Goal: Task Accomplishment & Management: Manage account settings

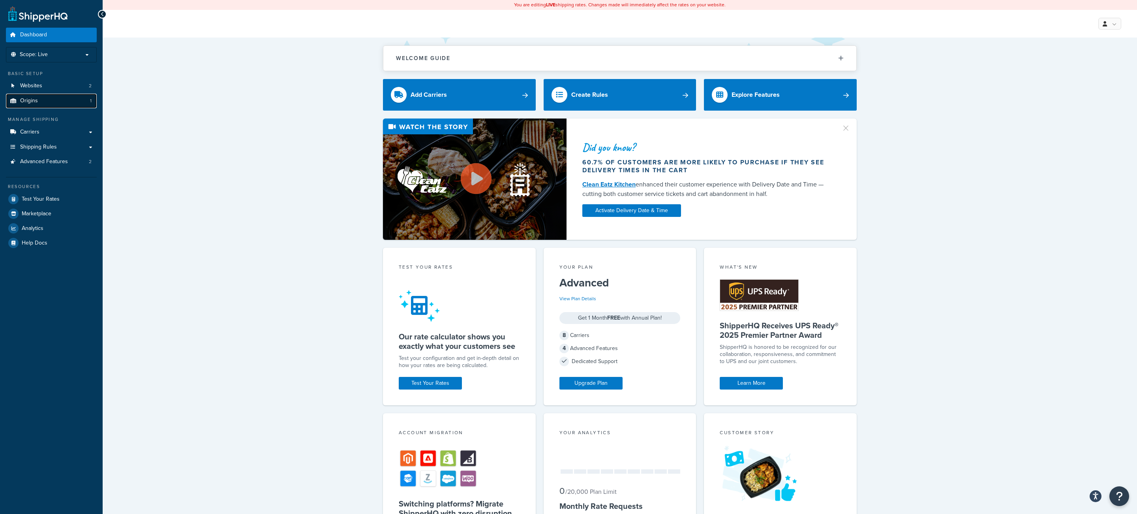
click at [59, 107] on link "Origins 1" at bounding box center [51, 101] width 91 height 15
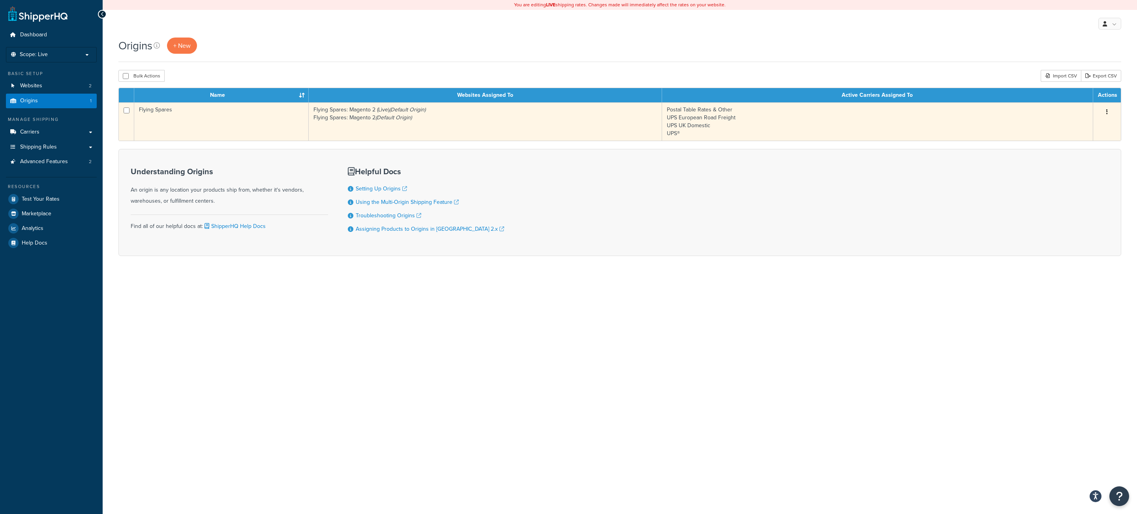
click at [257, 132] on td "Flying Spares" at bounding box center [221, 121] width 175 height 38
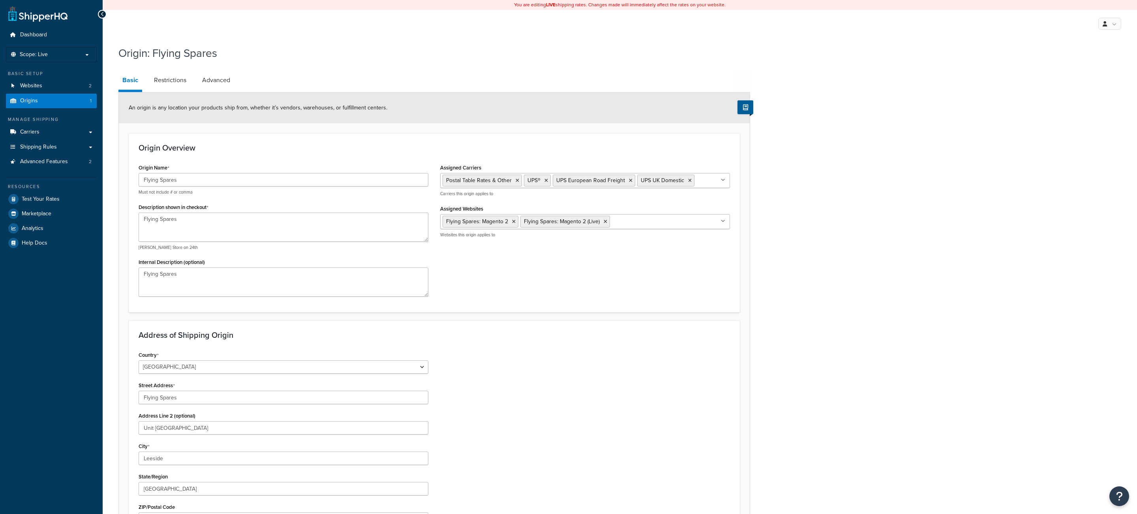
select select "1226"
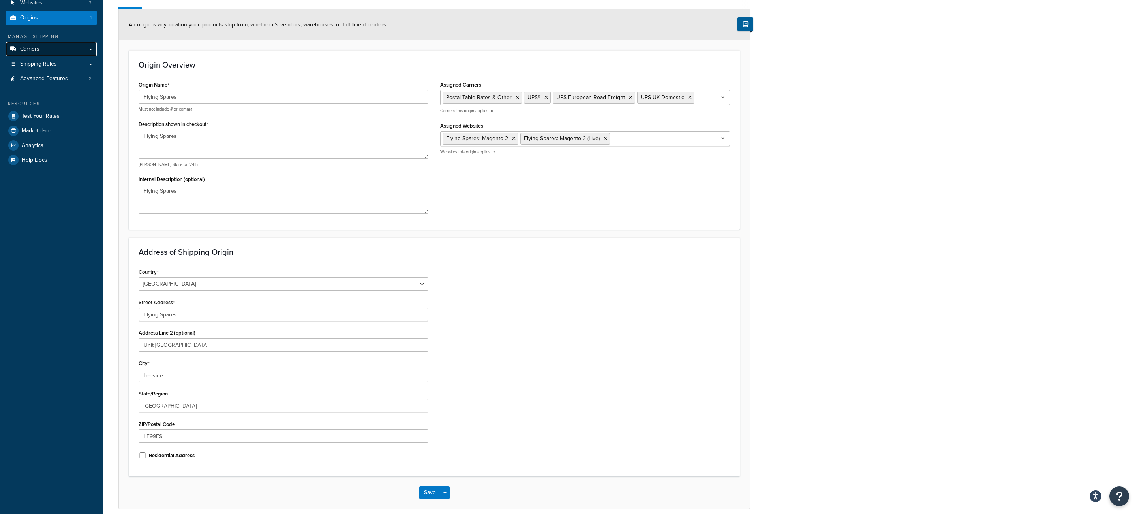
scroll to position [83, 0]
click at [65, 51] on link "Carriers" at bounding box center [51, 48] width 91 height 15
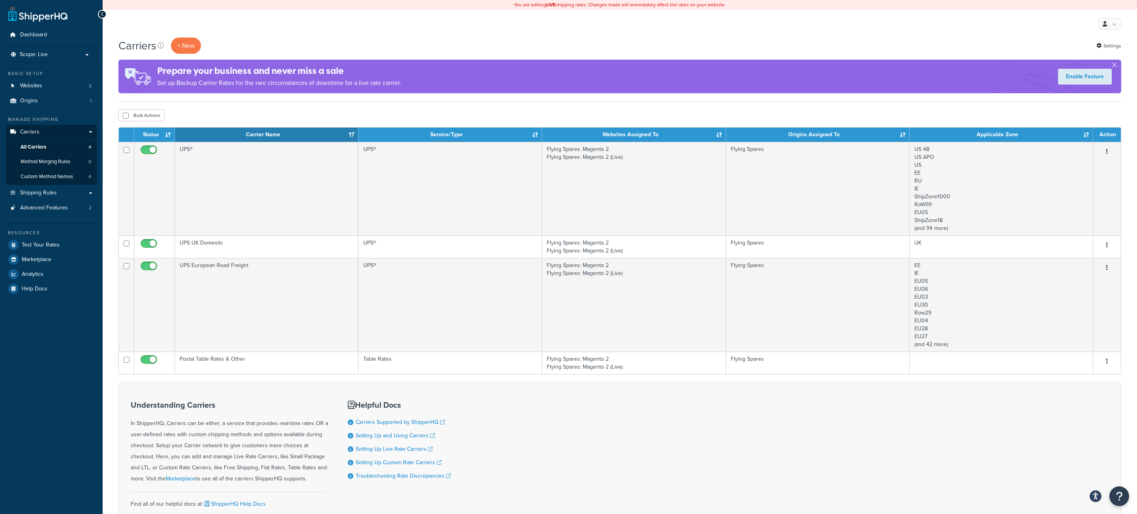
scroll to position [4, 0]
